Goal: Find specific page/section: Find specific page/section

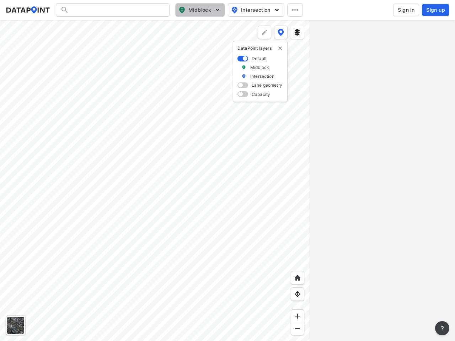
click at [200, 10] on span "Midblock" at bounding box center [199, 10] width 42 height 9
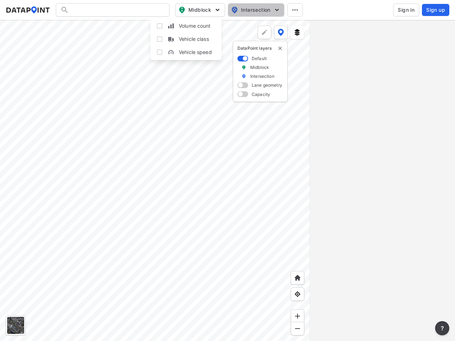
click at [256, 10] on span "Intersection" at bounding box center [255, 10] width 49 height 9
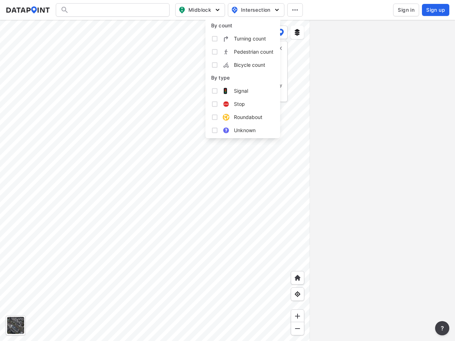
click at [295, 10] on icon at bounding box center [295, 9] width 6 height 1
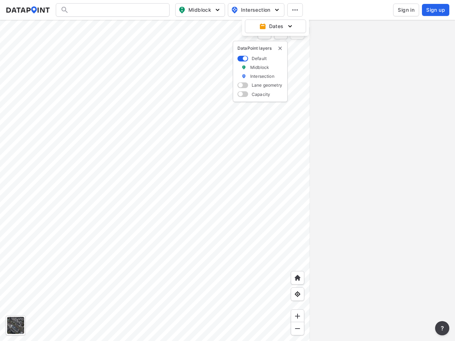
click at [280, 48] on img "delete" at bounding box center [280, 49] width 6 height 6
click at [16, 326] on div at bounding box center [15, 325] width 17 height 17
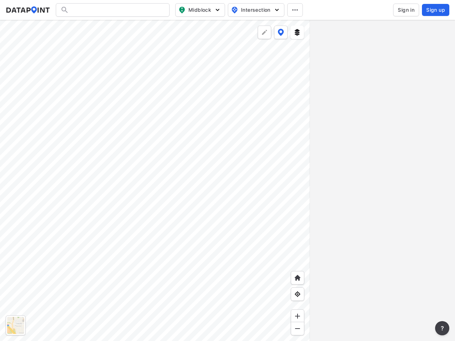
click at [298, 278] on img at bounding box center [297, 277] width 7 height 7
click at [298, 294] on img at bounding box center [297, 294] width 7 height 7
click at [298, 316] on img at bounding box center [297, 316] width 7 height 7
click at [298, 329] on img at bounding box center [297, 328] width 7 height 7
